Goal: Check status: Check status

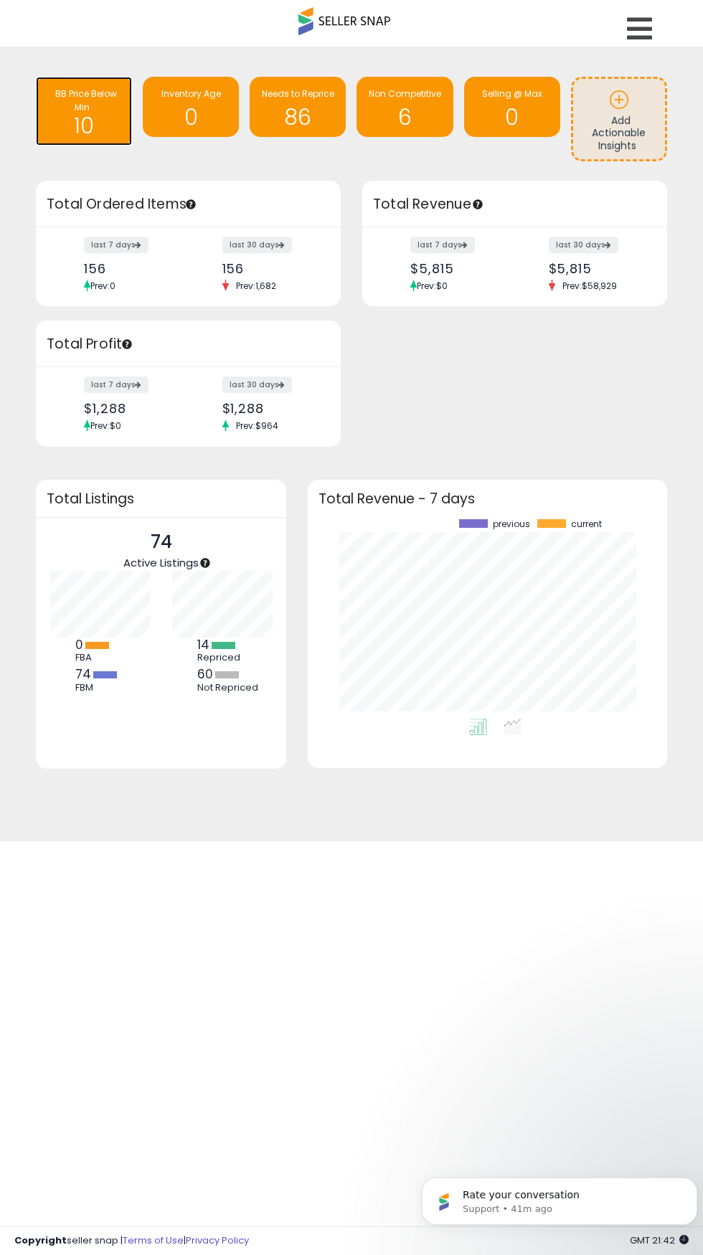
click at [117, 102] on div "BB Price Below Min" at bounding box center [84, 100] width 82 height 27
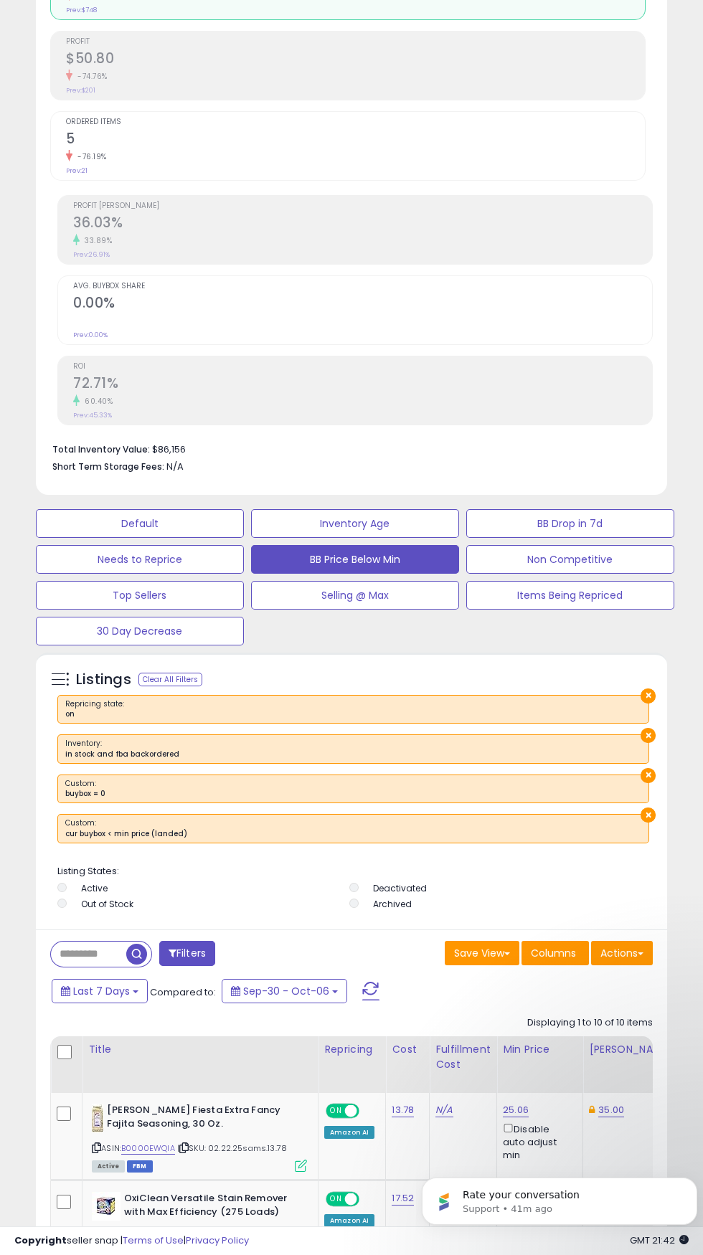
scroll to position [460, 0]
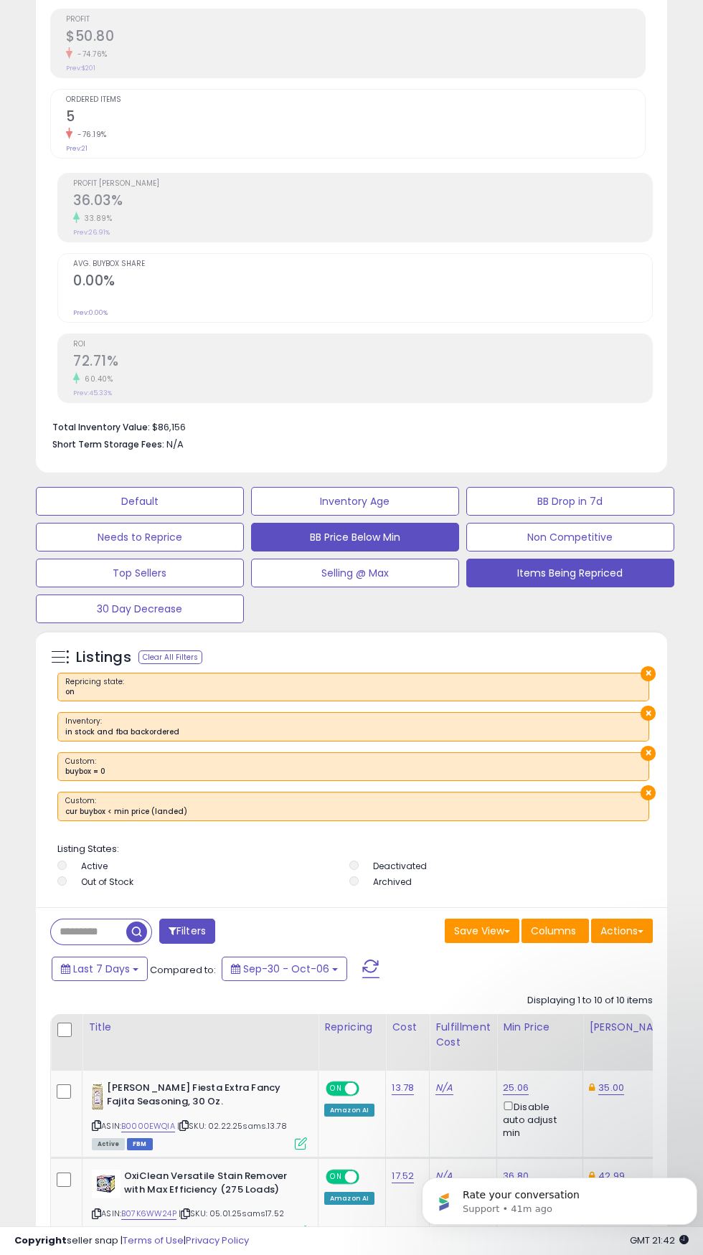
click at [617, 571] on button "Items Being Repriced" at bounding box center [570, 573] width 208 height 29
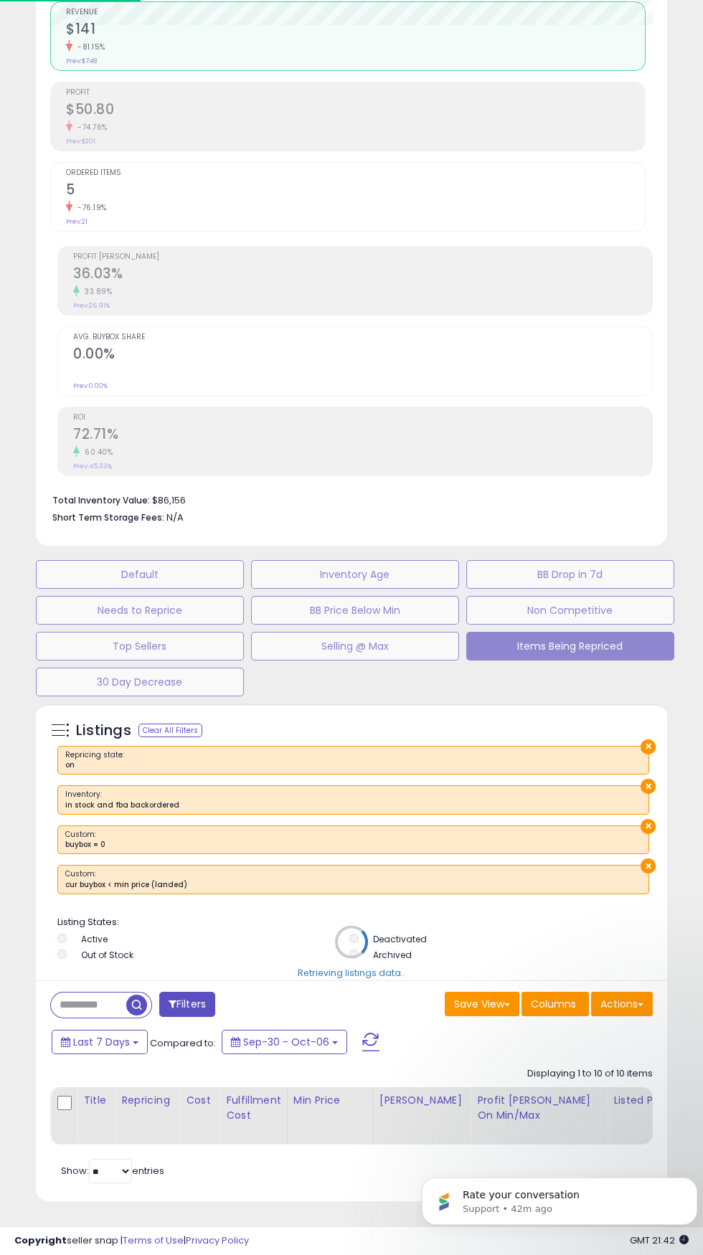
scroll to position [275, 0]
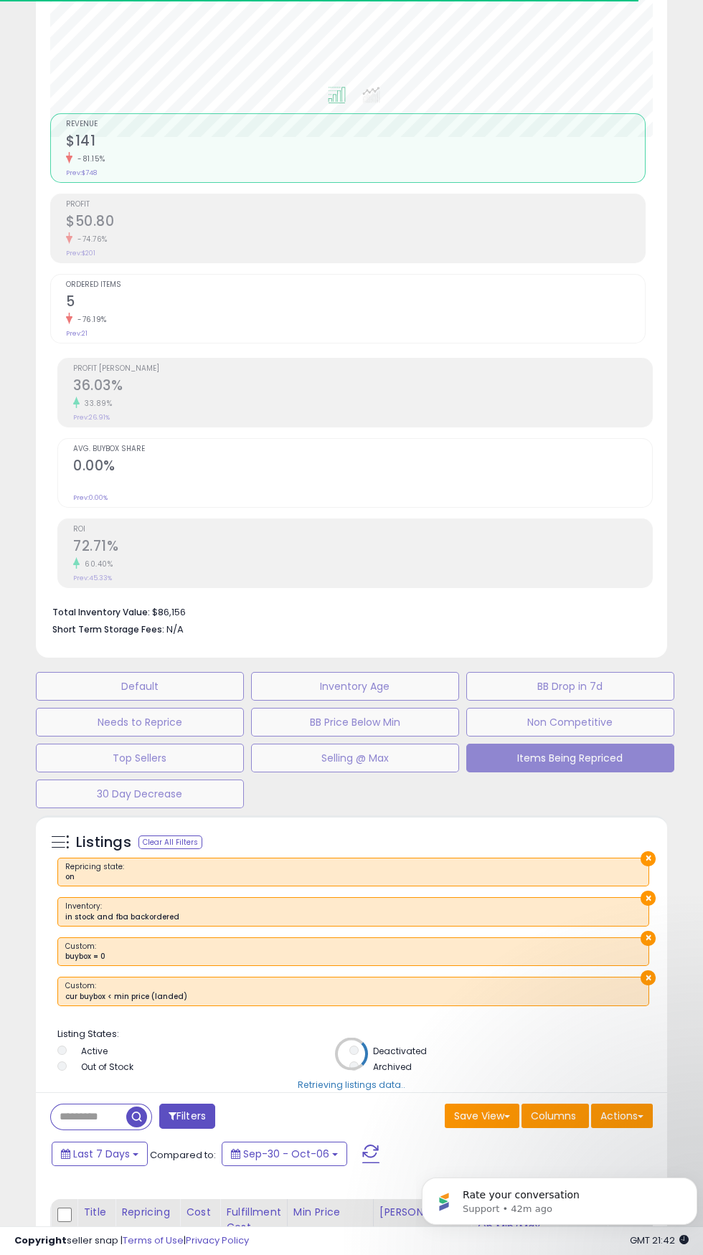
select select "**"
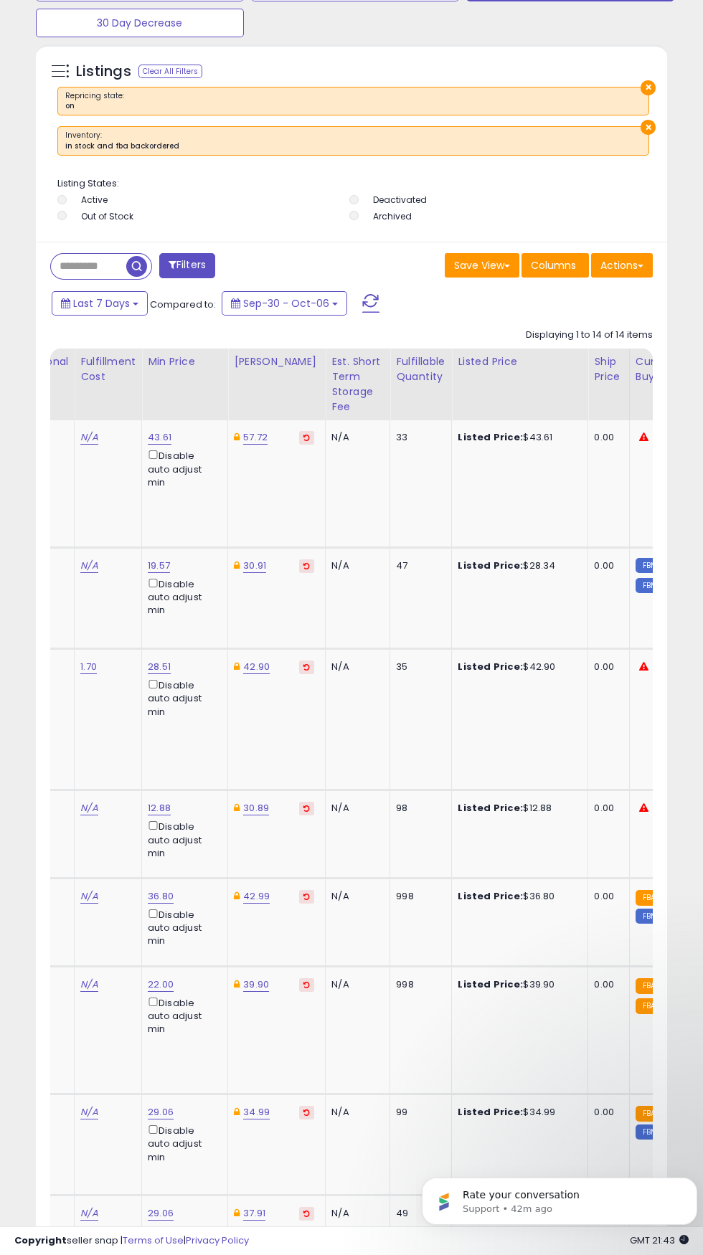
scroll to position [0, 475]
